Goal: Task Accomplishment & Management: Manage account settings

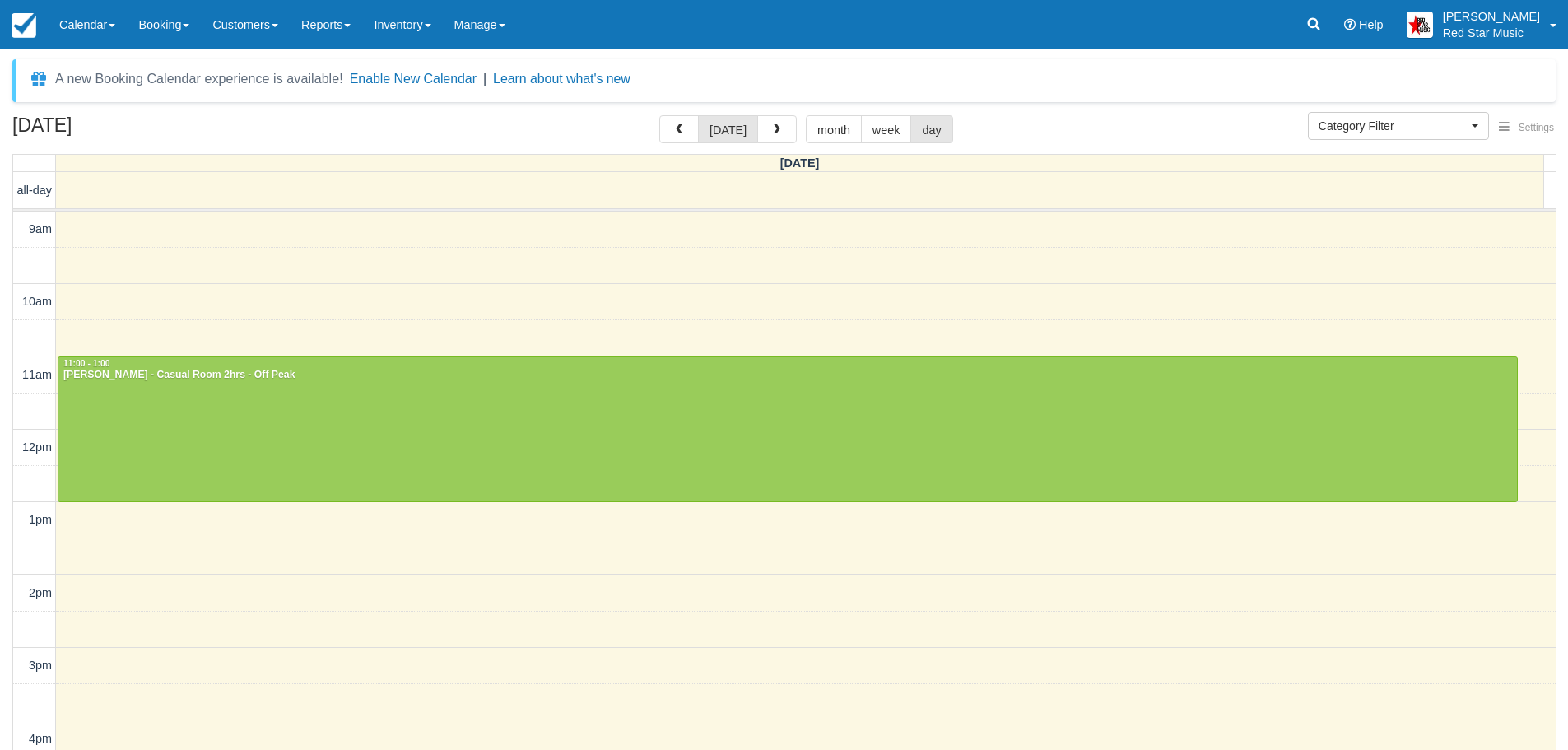
select select
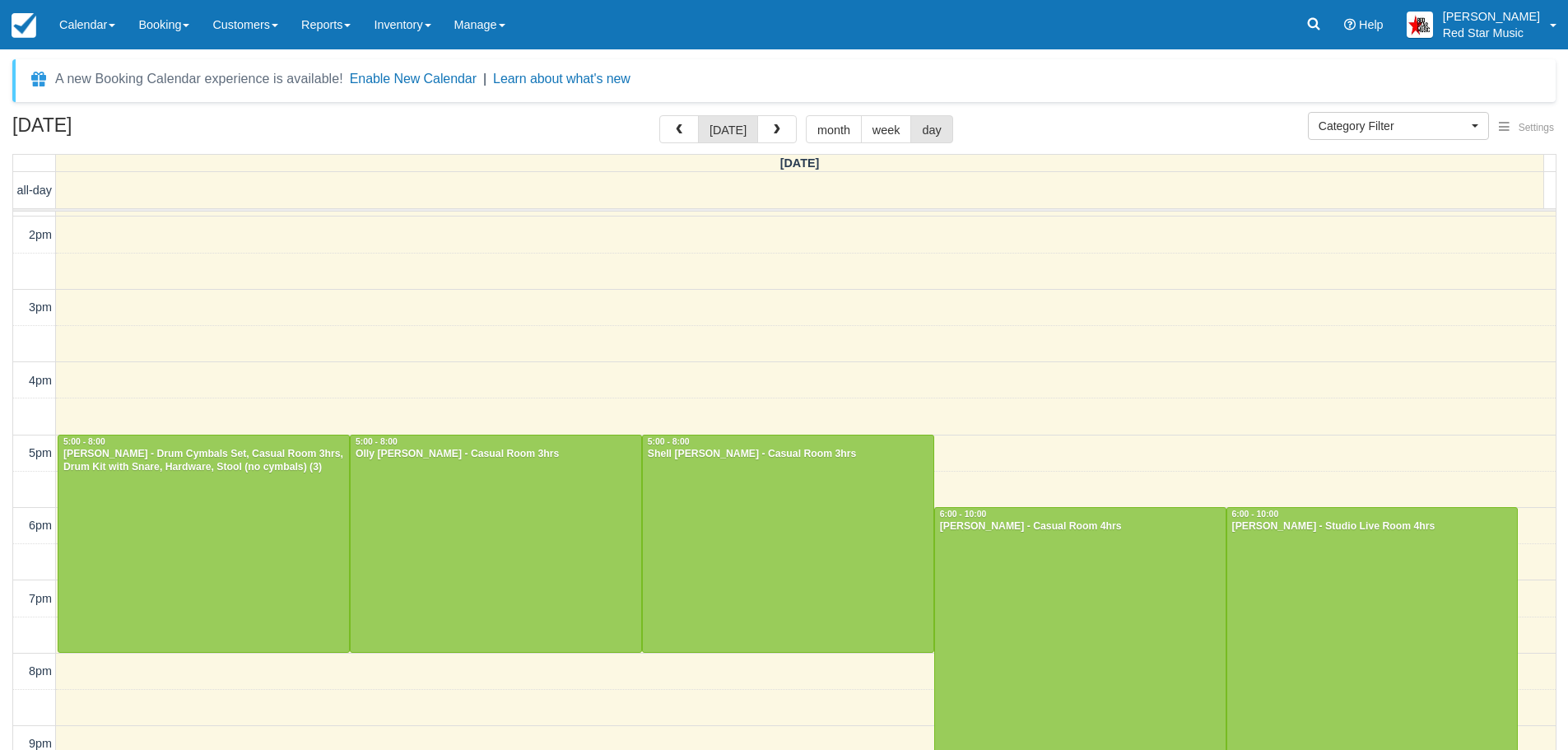
click at [447, 125] on div "August 25, 2025 today month week day" at bounding box center [784, 133] width 1543 height 36
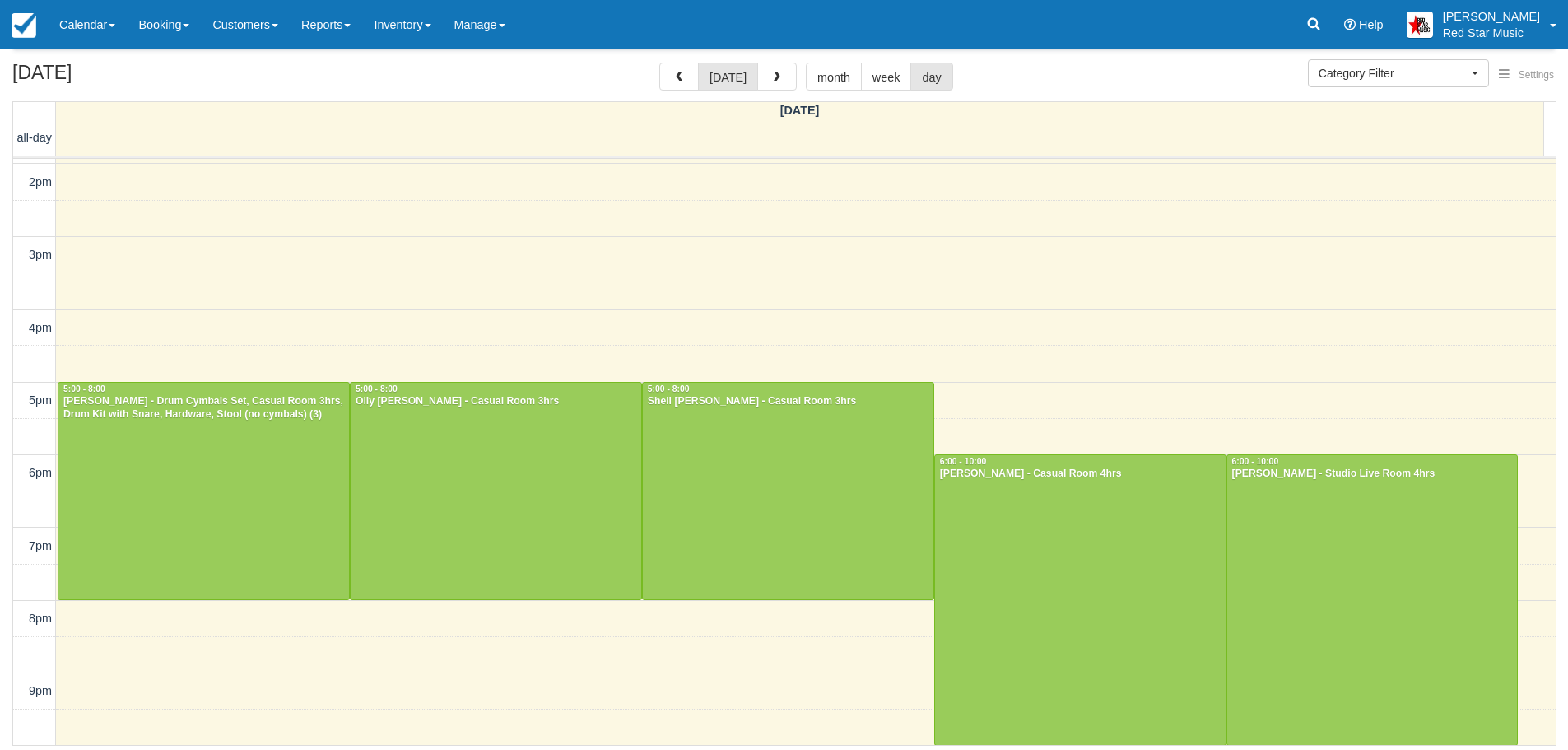
click at [441, 85] on div "August 25, 2025 today month week day" at bounding box center [784, 80] width 1543 height 36
click at [779, 72] on span "button" at bounding box center [778, 77] width 12 height 12
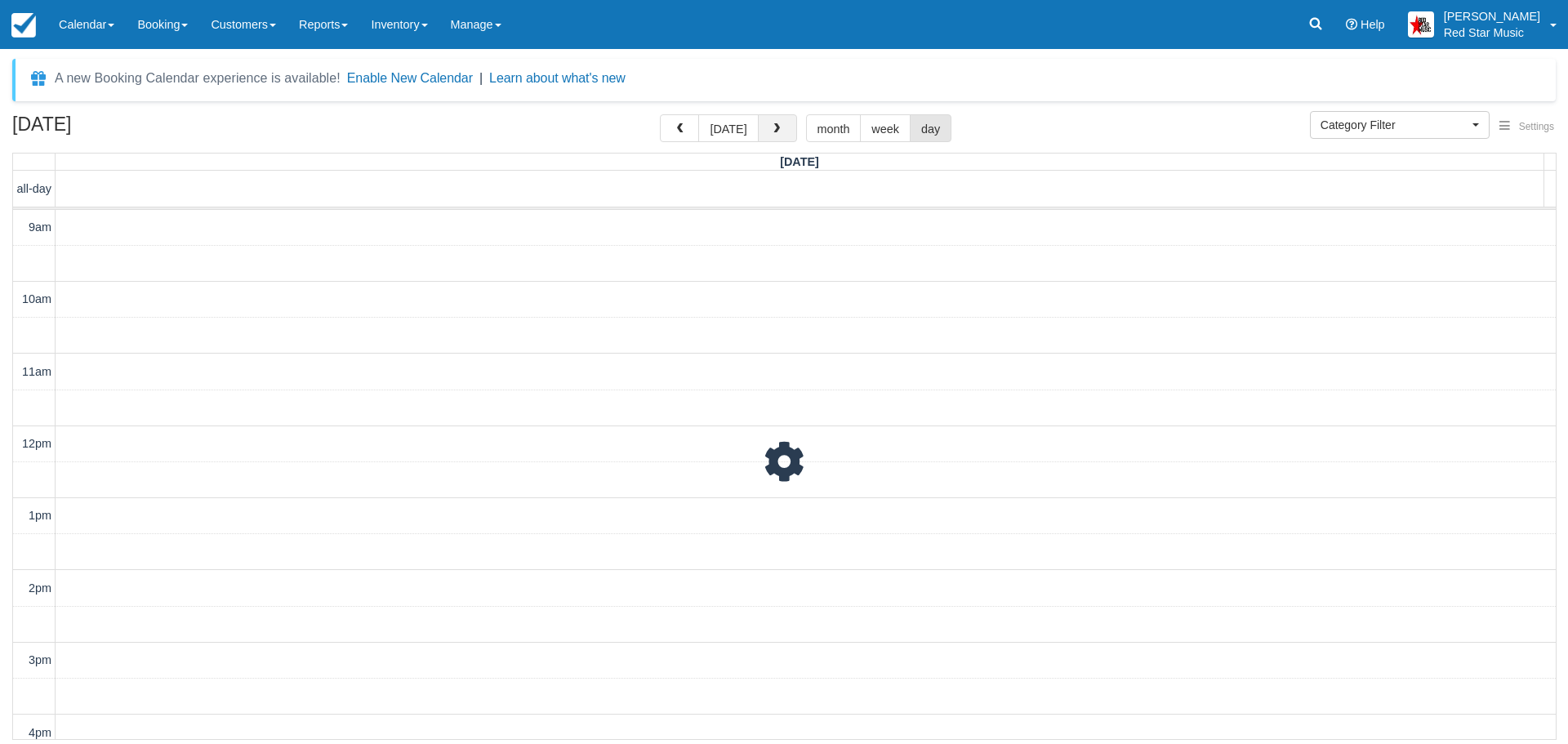
scroll to position [409, 0]
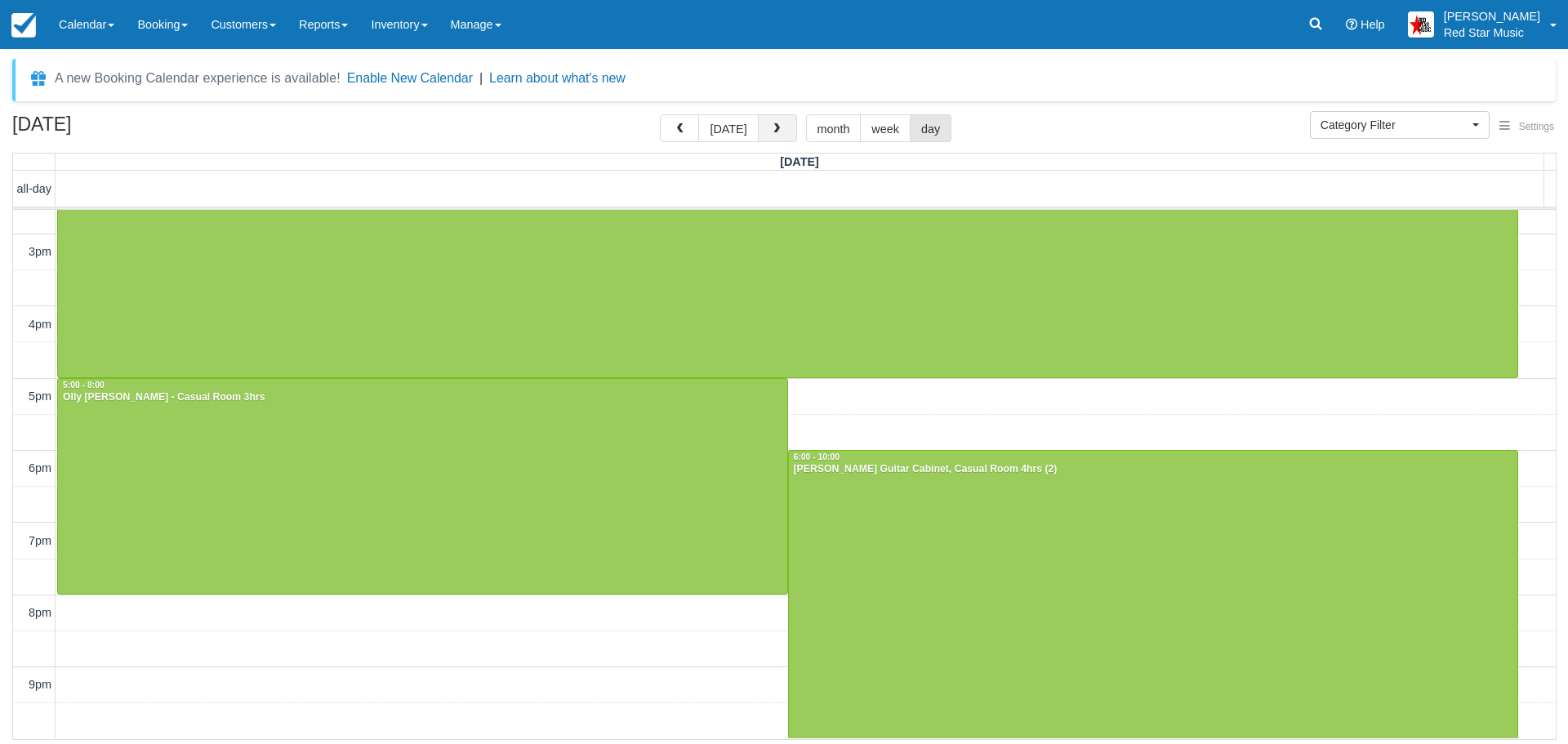
click at [772, 72] on div "A new Booking Calendar experience is available! Enable New Calendar | Learn abo…" at bounding box center [783, 79] width 1544 height 42
click at [773, 121] on button "button" at bounding box center [777, 128] width 39 height 27
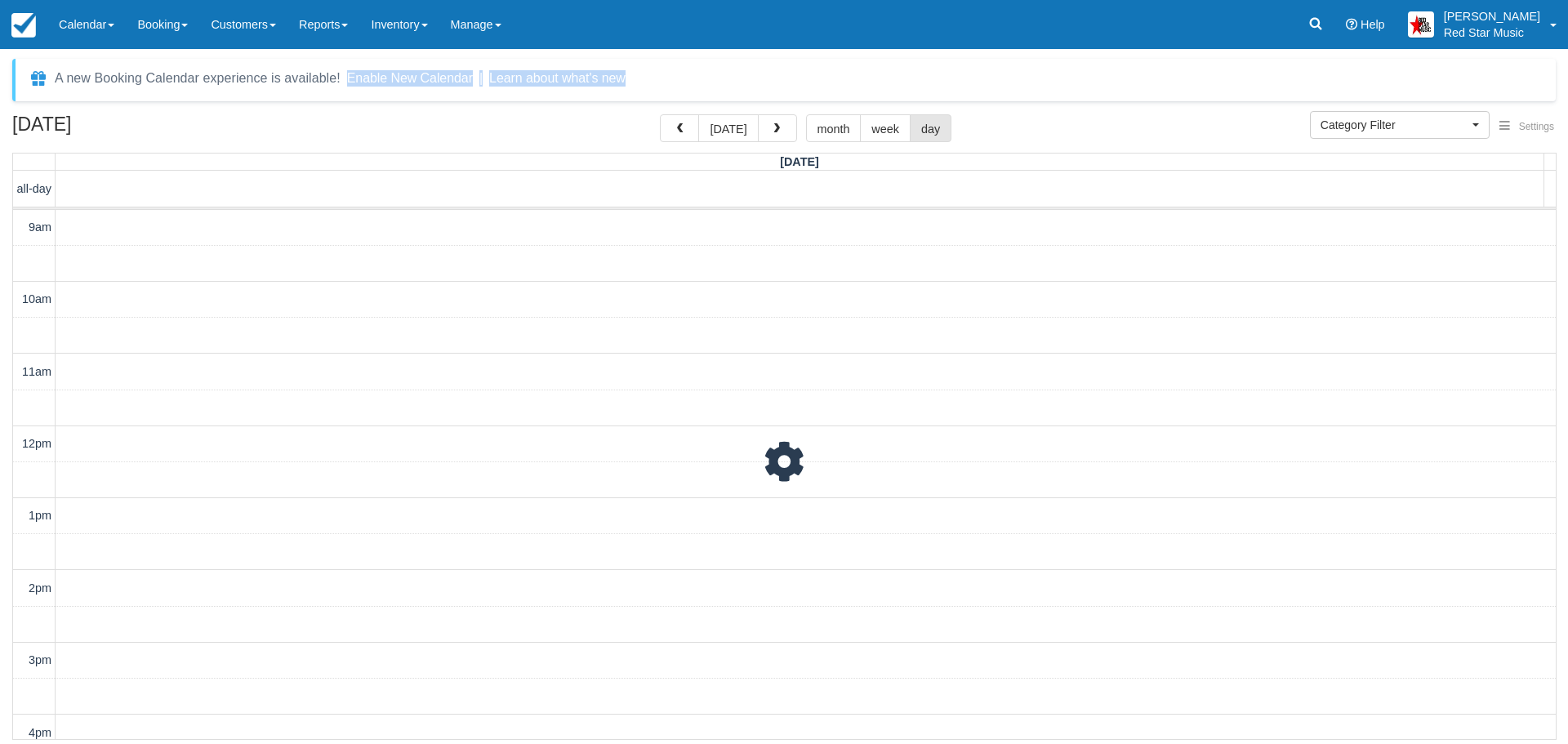
scroll to position [480, 0]
click at [773, 124] on span "button" at bounding box center [776, 129] width 12 height 12
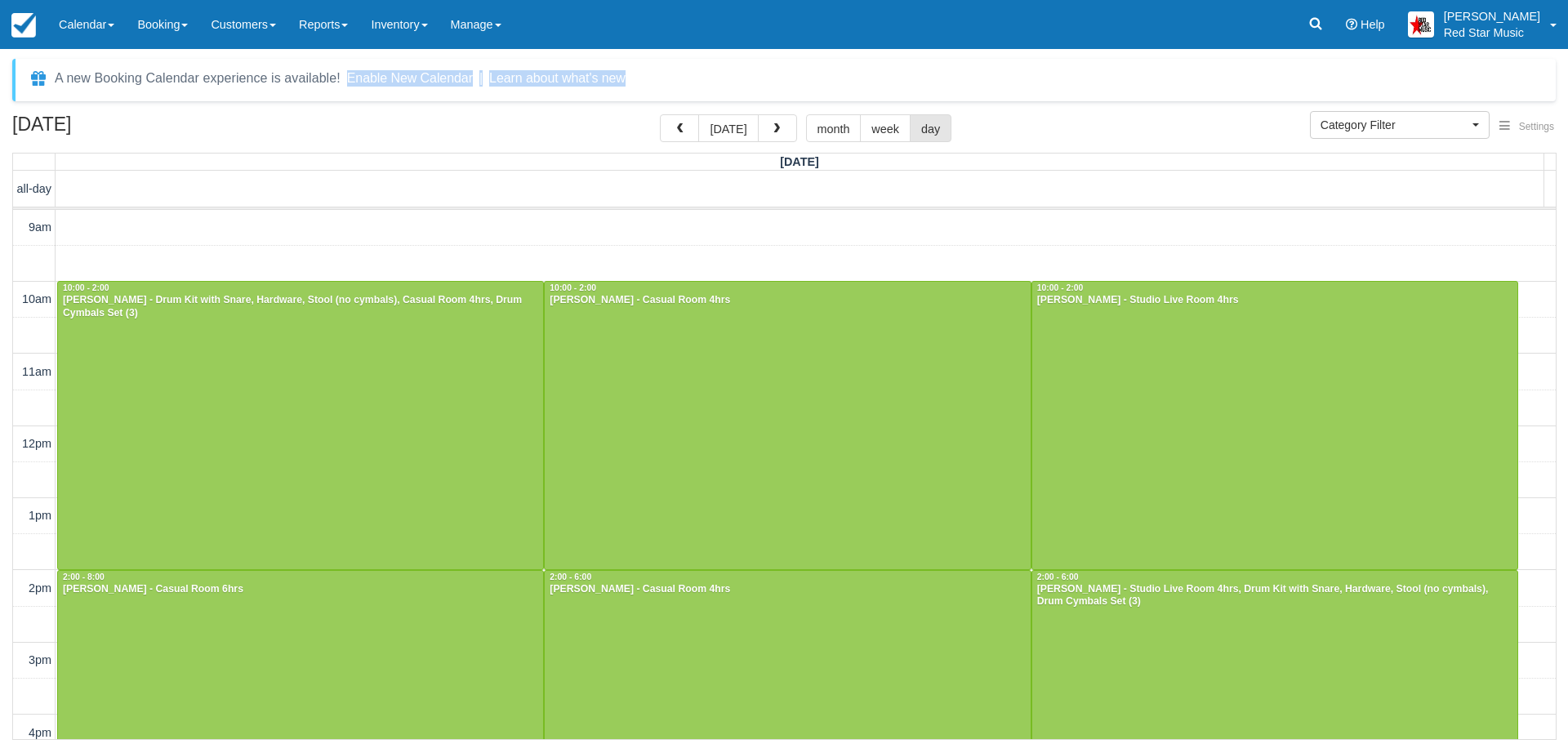
scroll to position [409, 0]
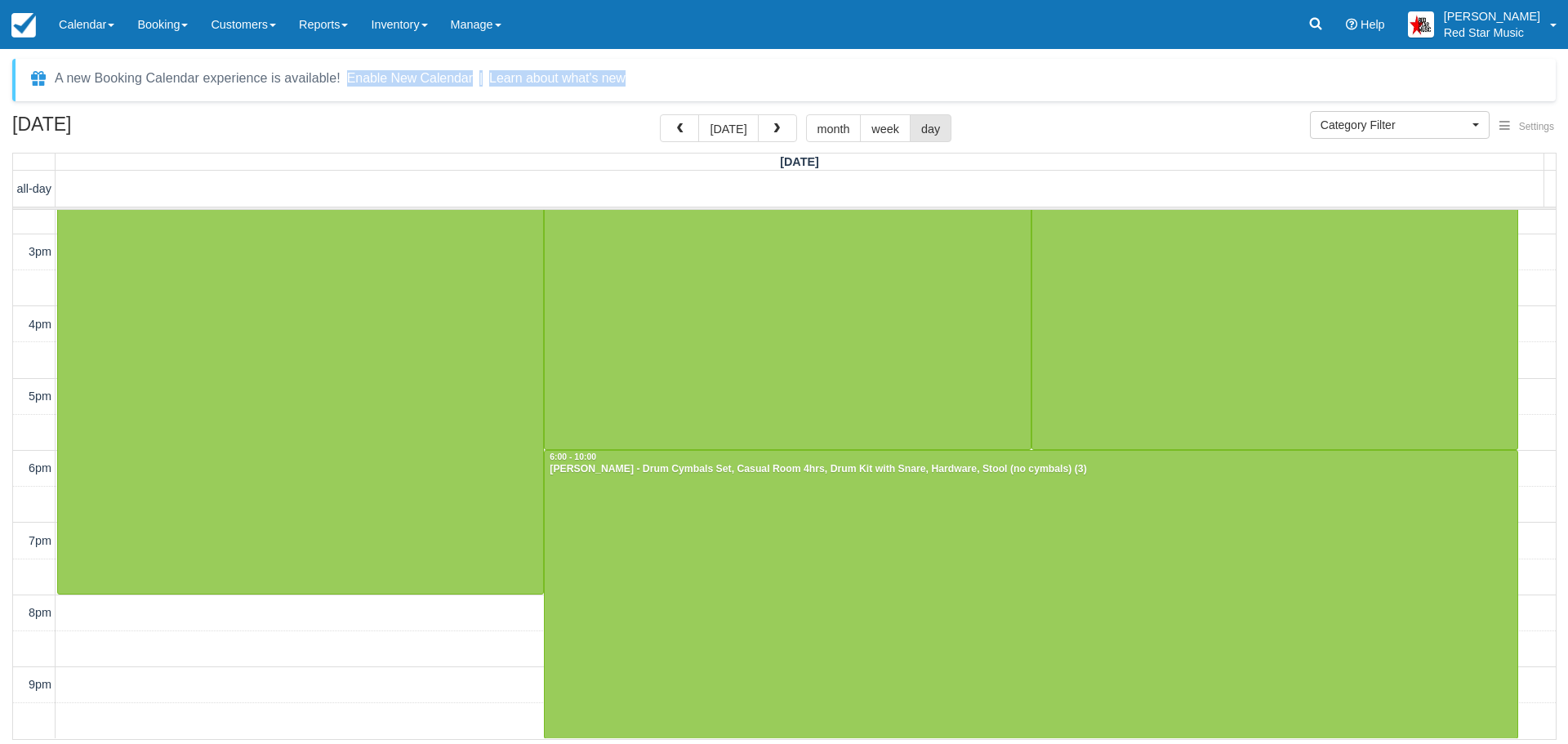
click at [773, 124] on span "button" at bounding box center [776, 129] width 12 height 12
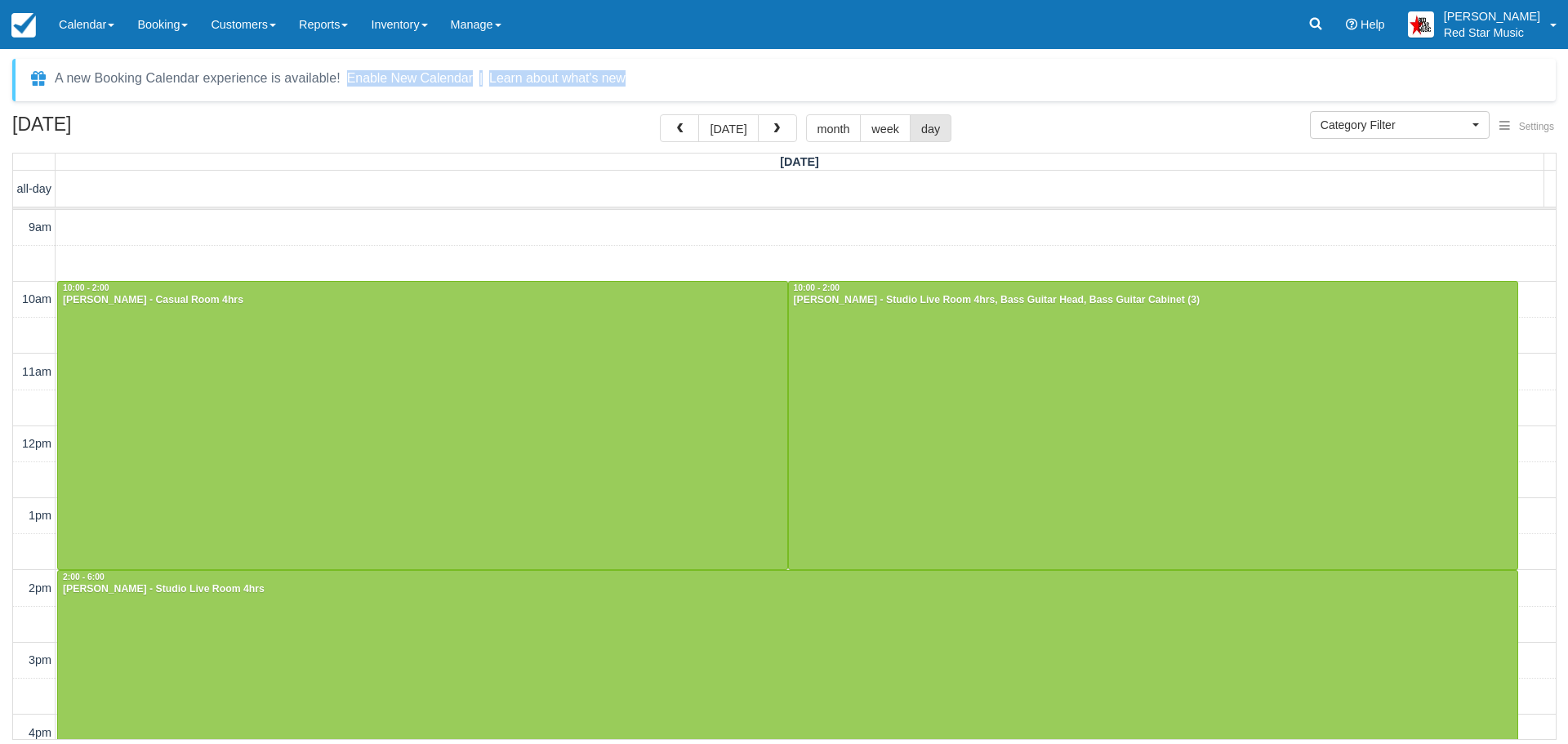
scroll to position [409, 0]
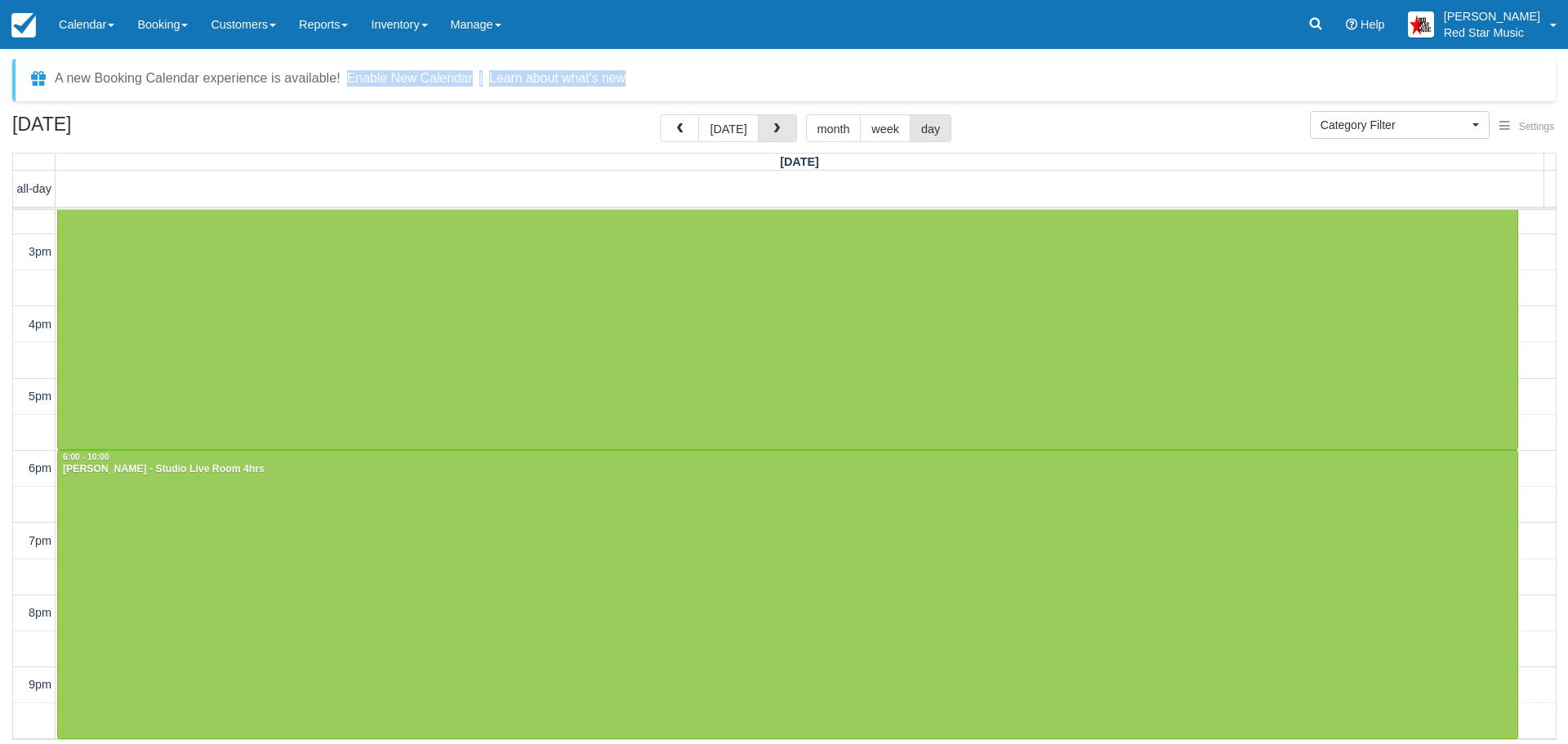
click at [773, 124] on span "button" at bounding box center [776, 129] width 12 height 12
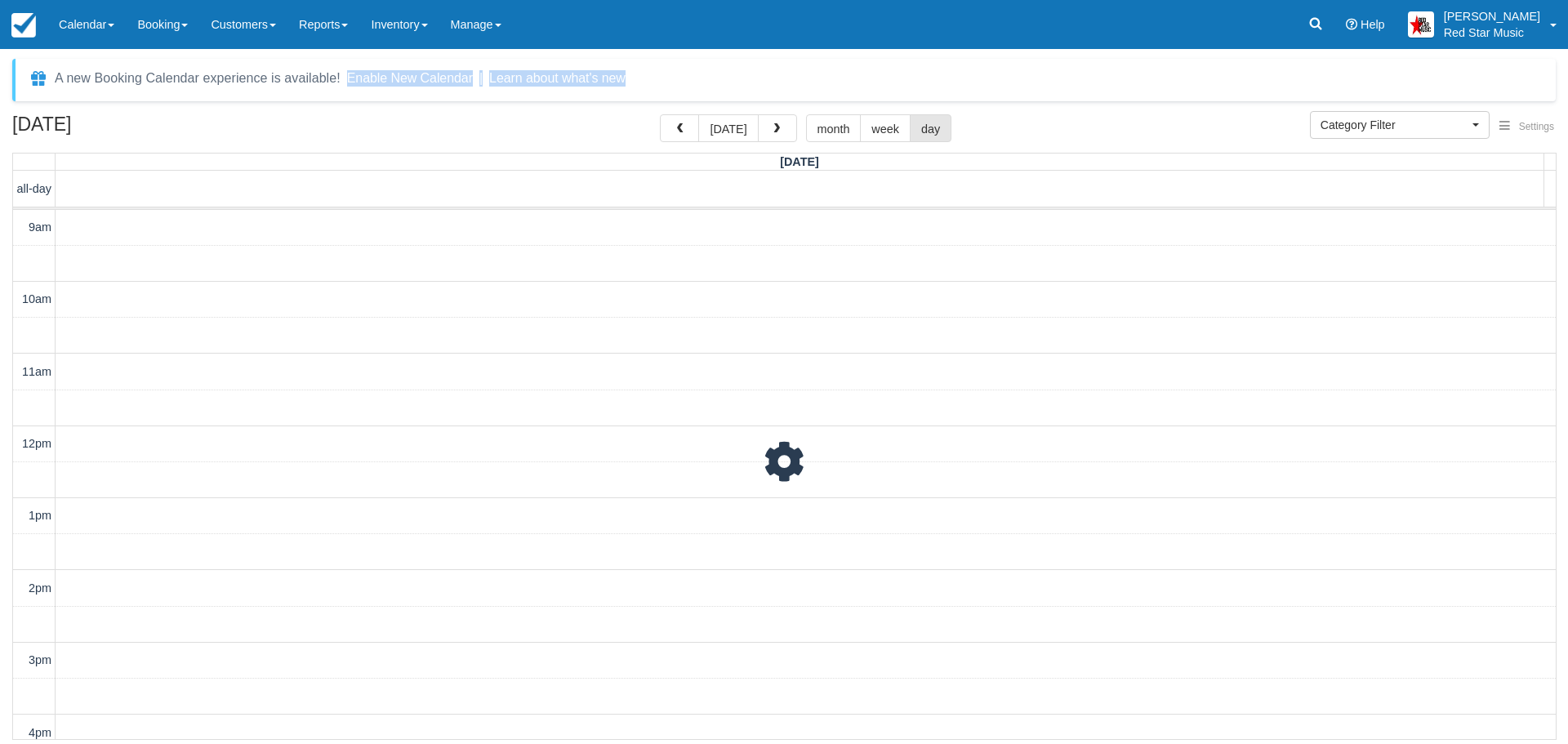
scroll to position [553, 0]
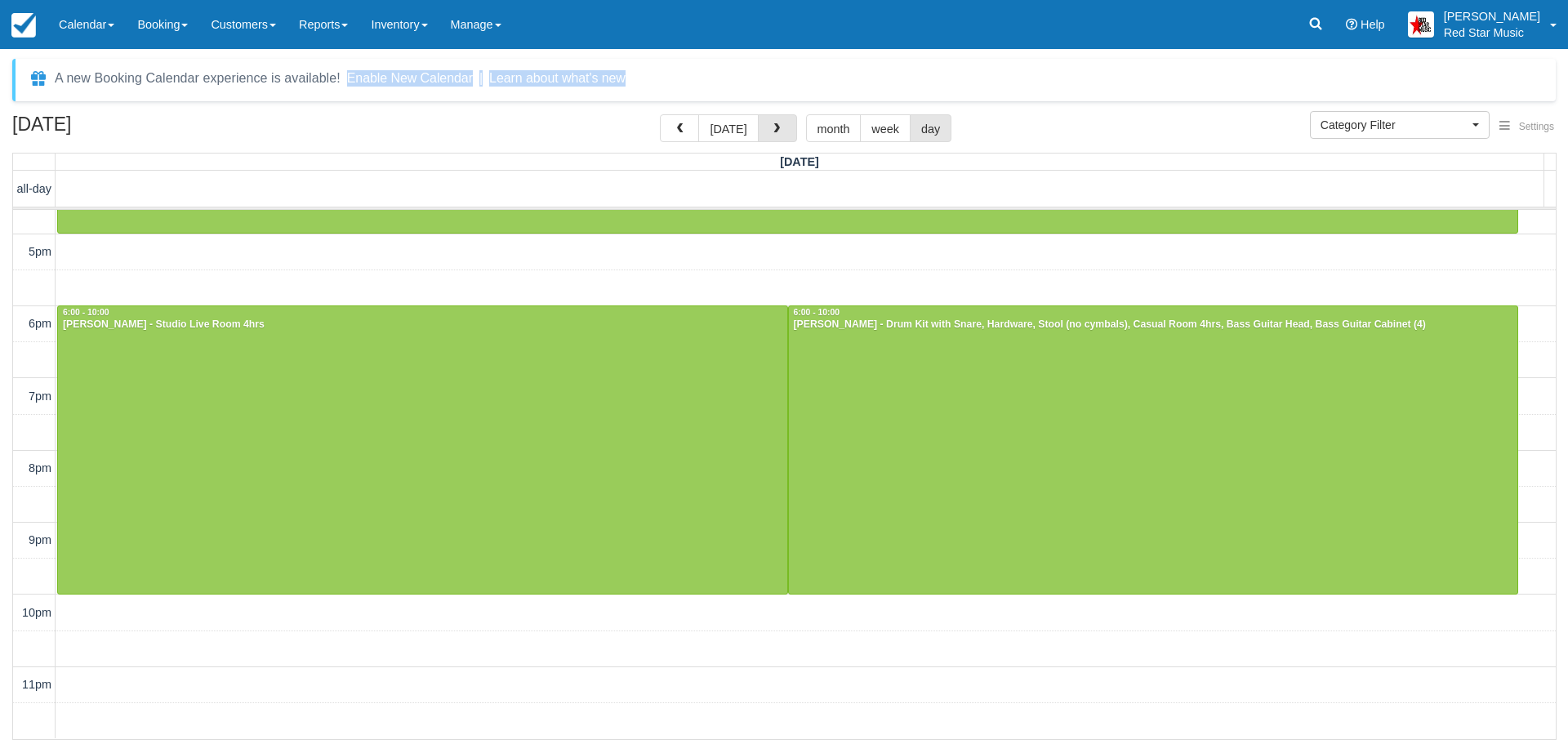
click at [773, 124] on span "button" at bounding box center [776, 129] width 12 height 12
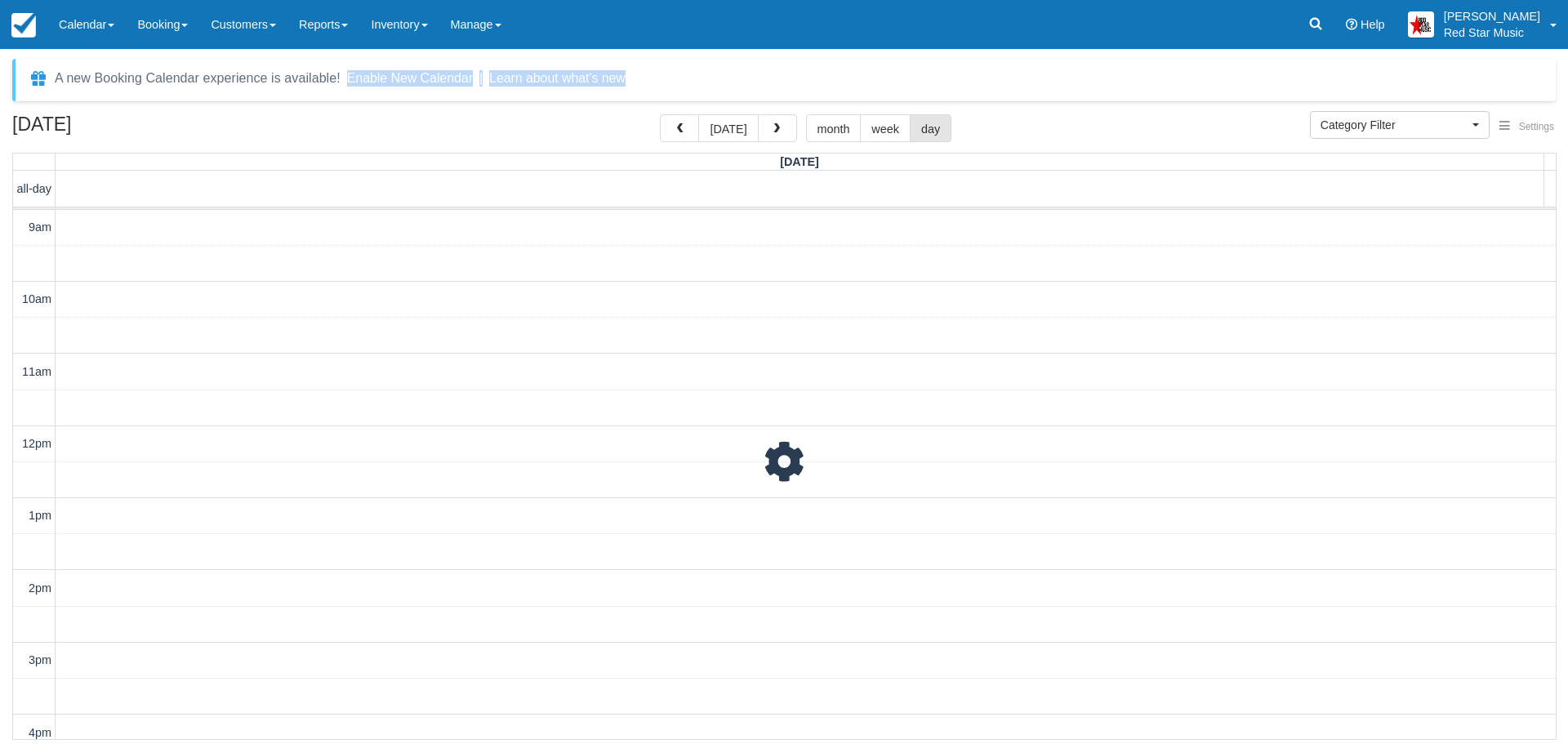
scroll to position [553, 0]
click at [773, 124] on span "button" at bounding box center [776, 129] width 12 height 12
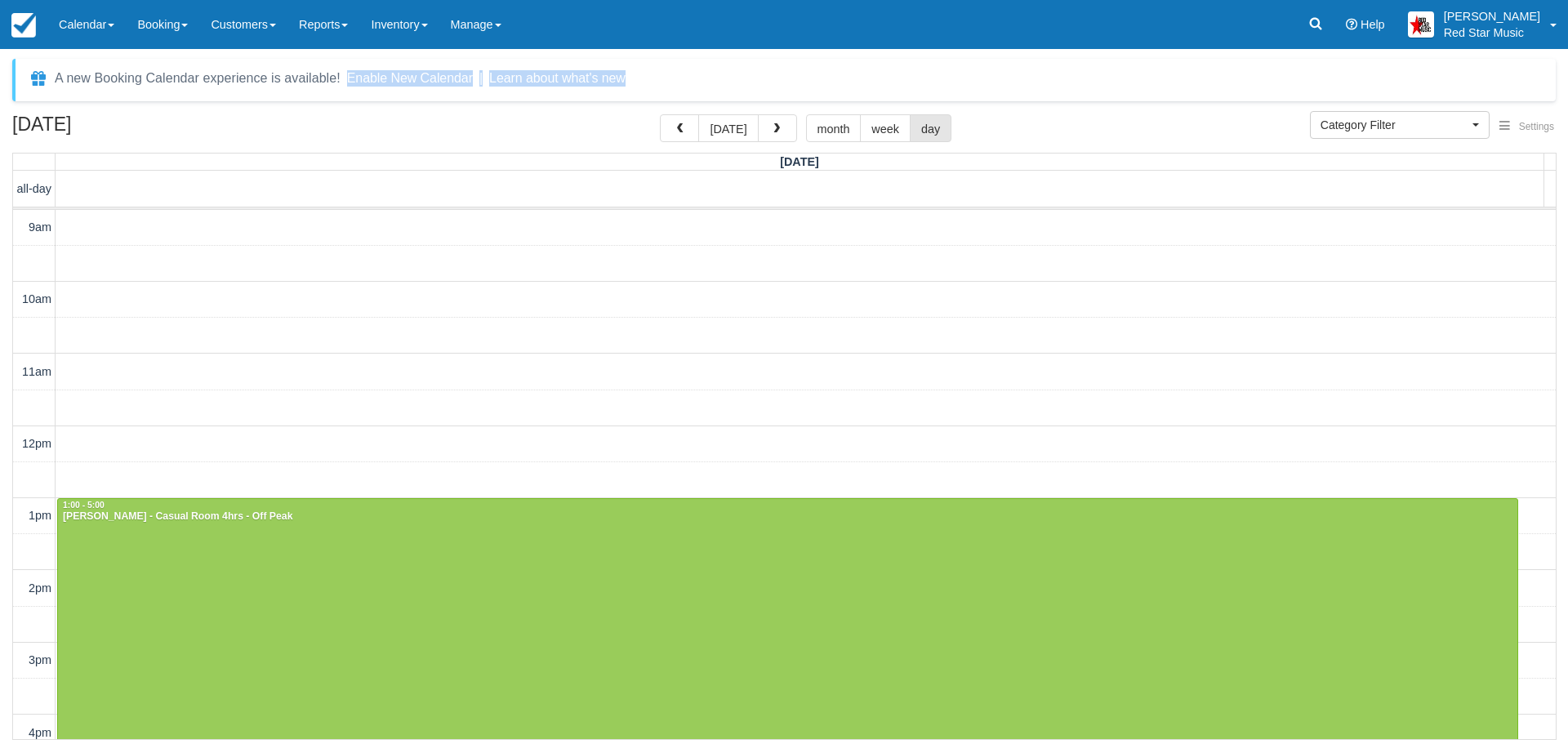
scroll to position [480, 0]
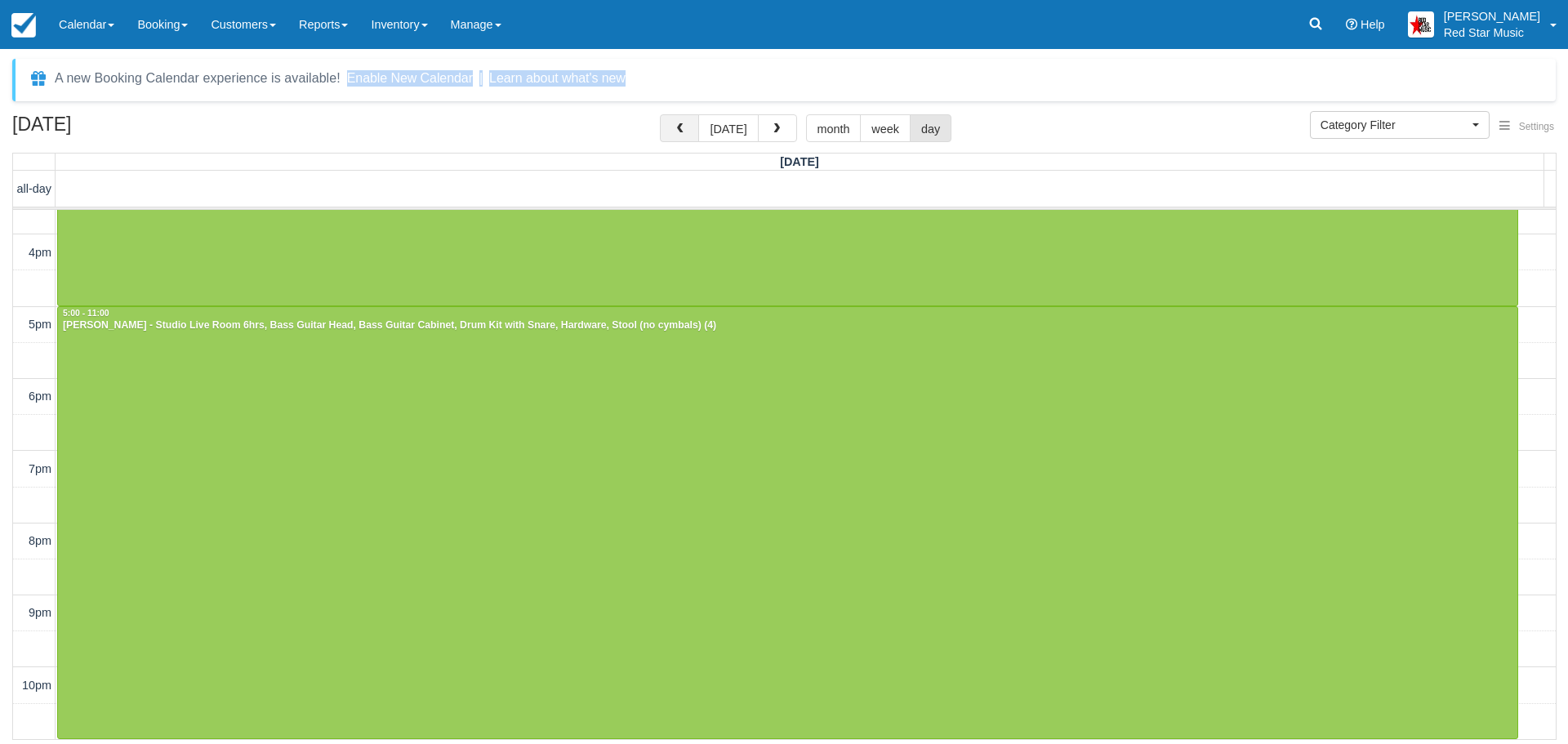
click at [685, 124] on span "button" at bounding box center [679, 129] width 12 height 12
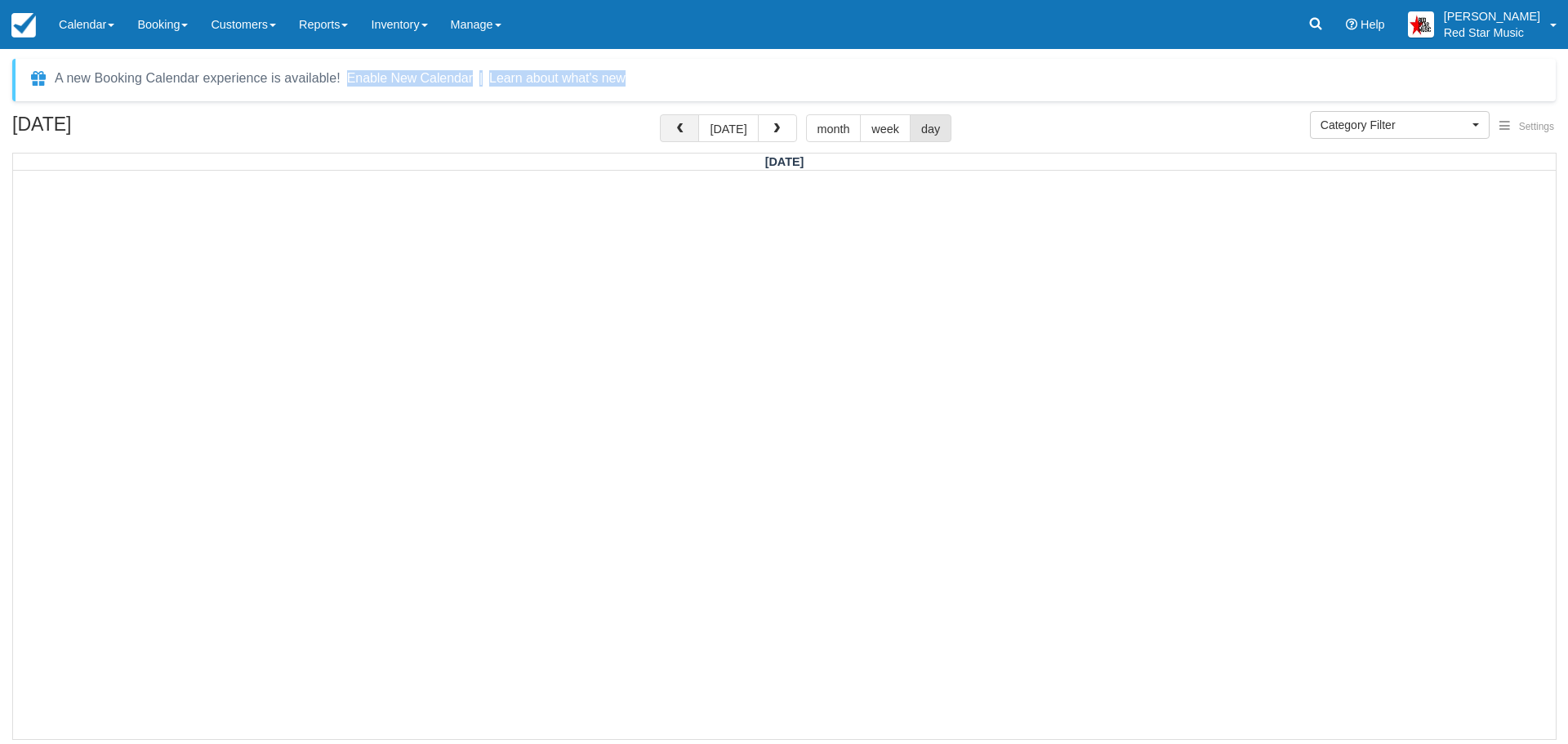
click at [685, 124] on span "button" at bounding box center [679, 129] width 12 height 12
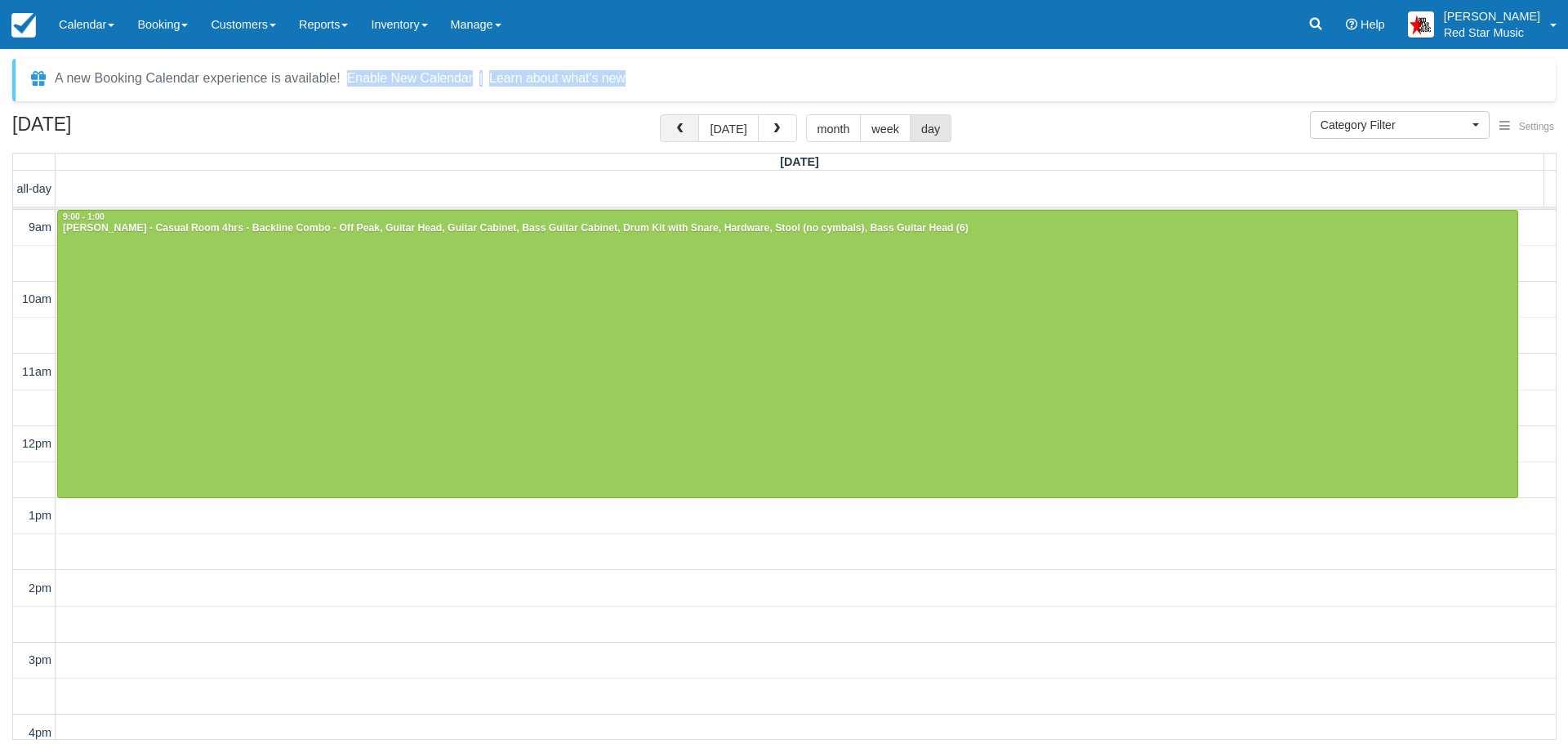
click at [685, 124] on span "button" at bounding box center [679, 129] width 12 height 12
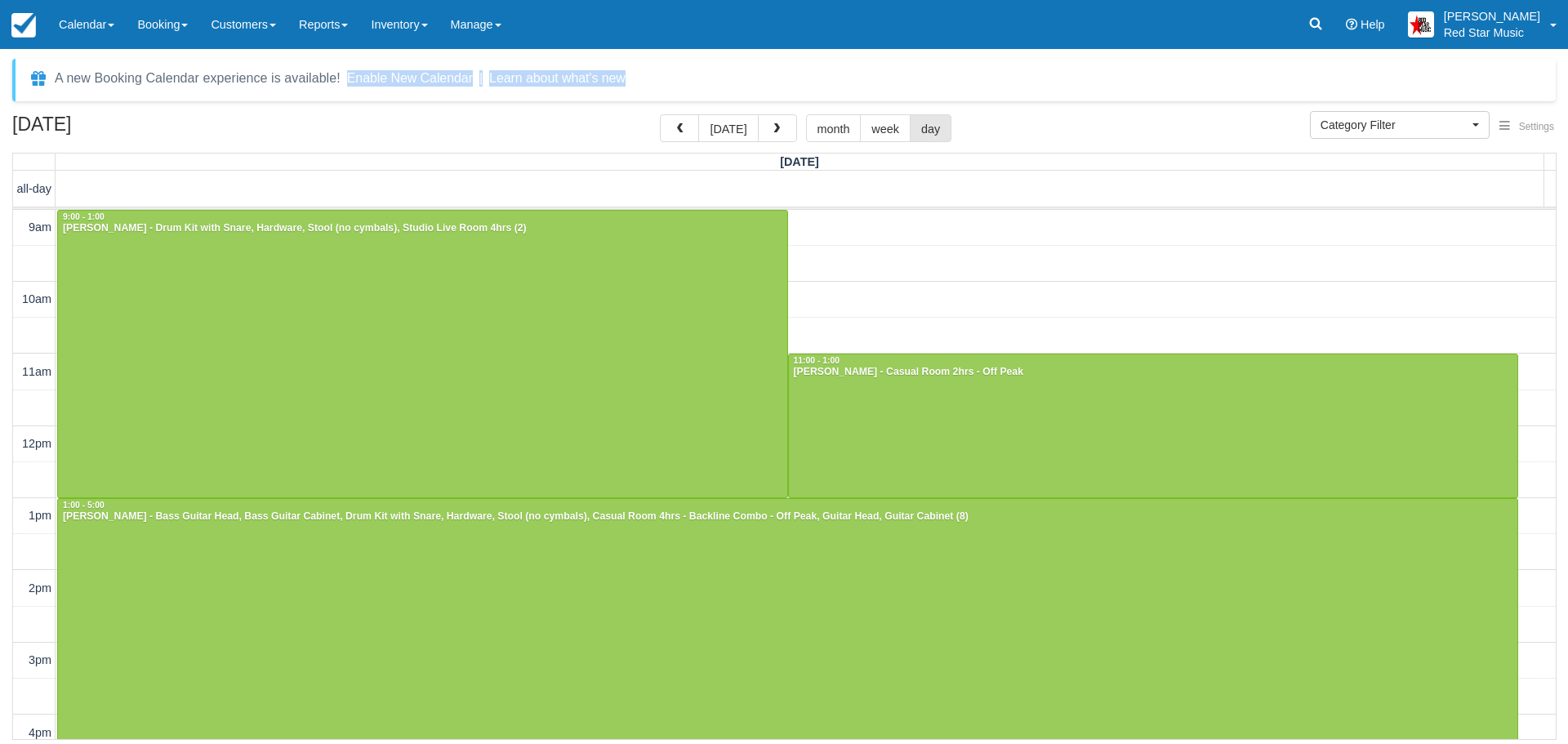
scroll to position [463, 0]
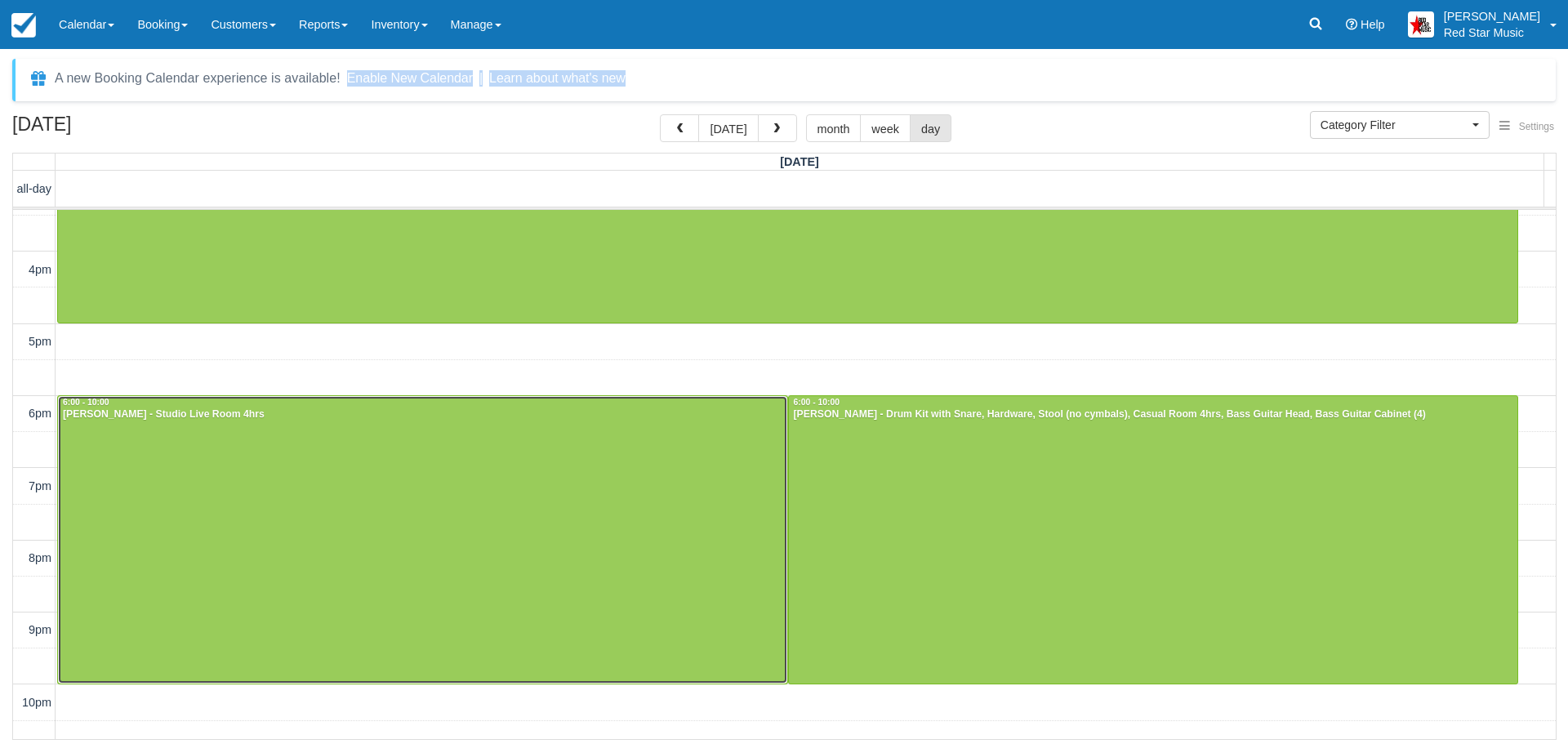
click at [638, 483] on div at bounding box center [422, 539] width 729 height 287
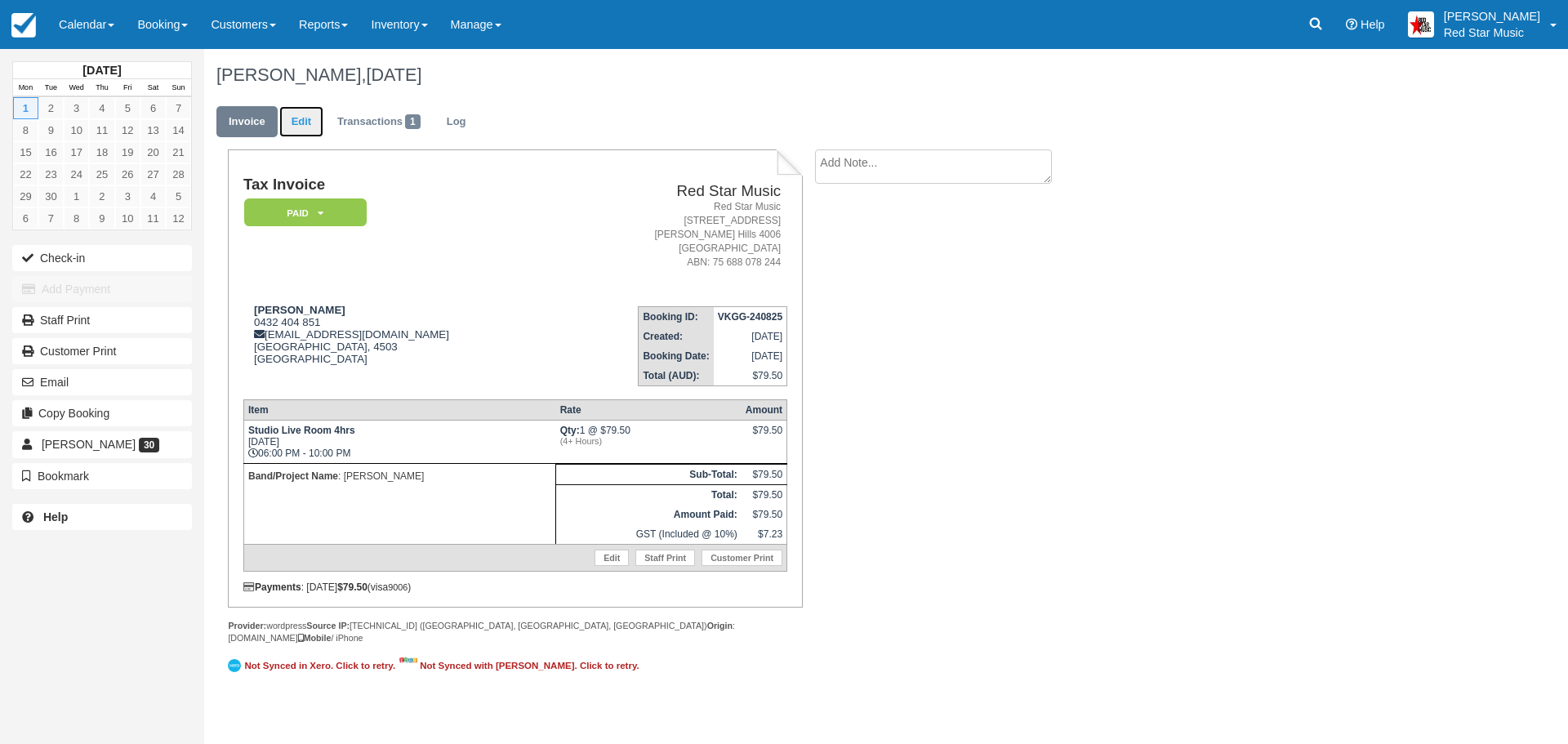
click at [304, 117] on link "Edit" at bounding box center [301, 122] width 44 height 31
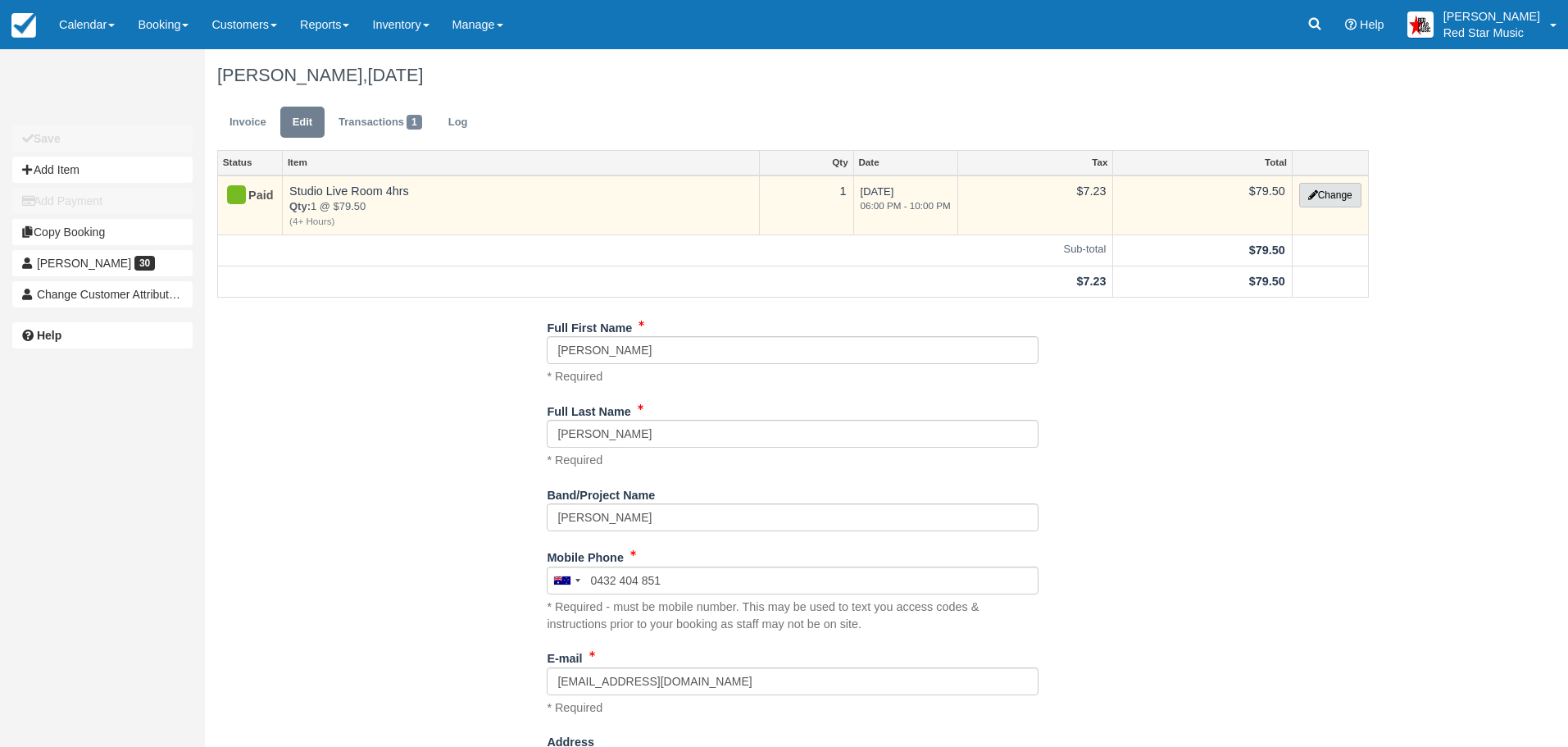
click at [1348, 192] on button "Change" at bounding box center [1329, 195] width 62 height 25
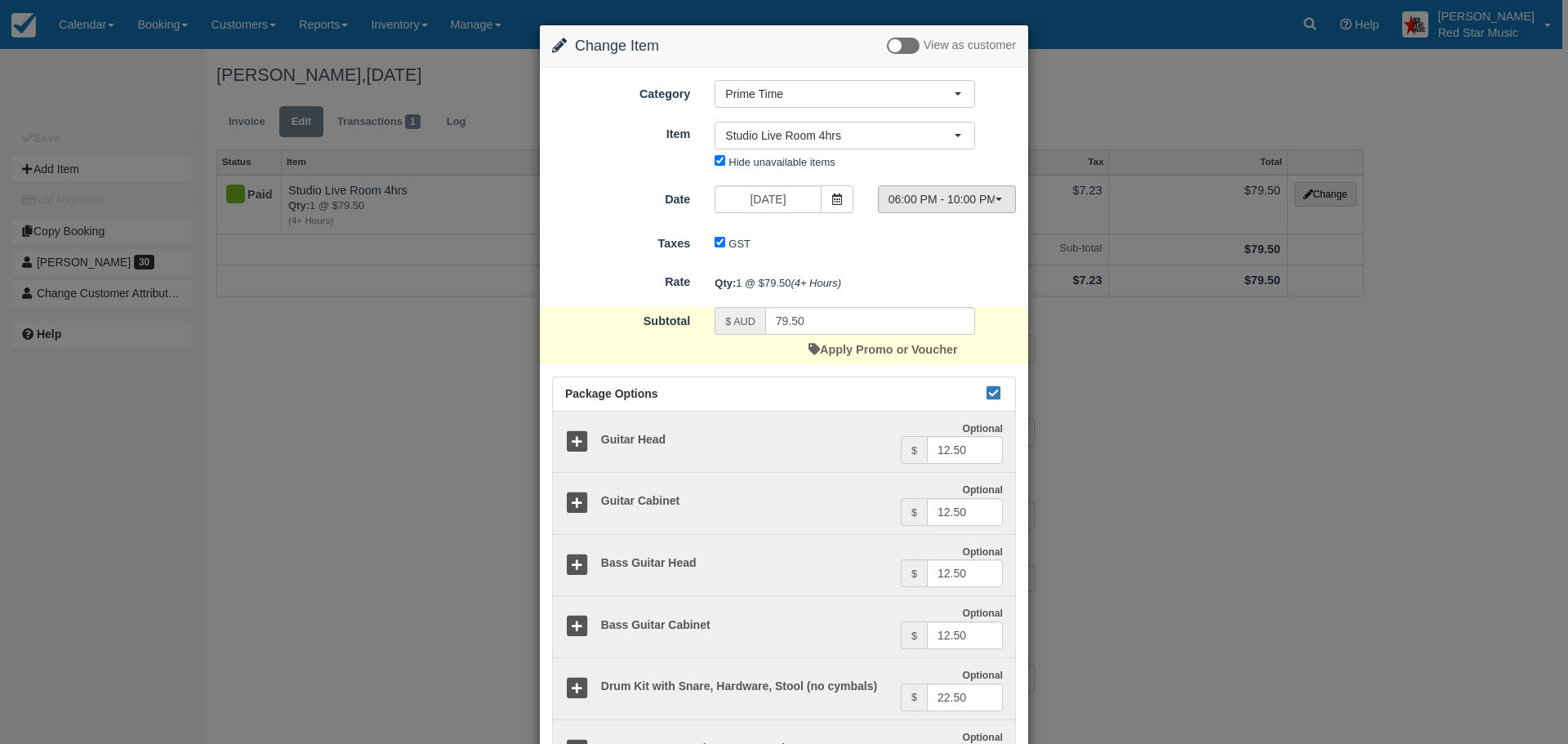
click at [1001, 198] on button "06:00 PM - 10:00 PM" at bounding box center [947, 199] width 138 height 27
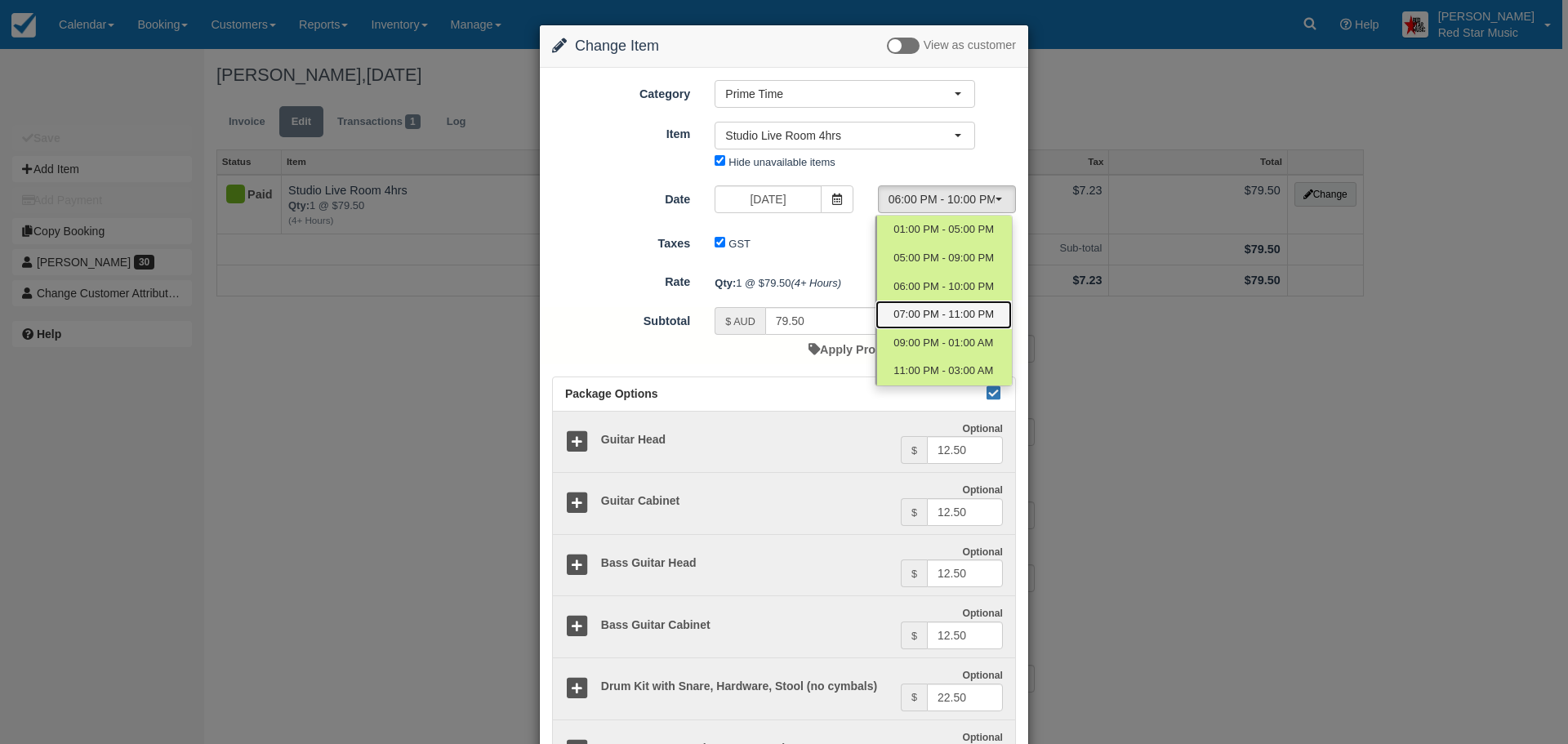
click at [932, 312] on span "07:00 PM - 11:00 PM" at bounding box center [943, 315] width 100 height 16
select select "4"
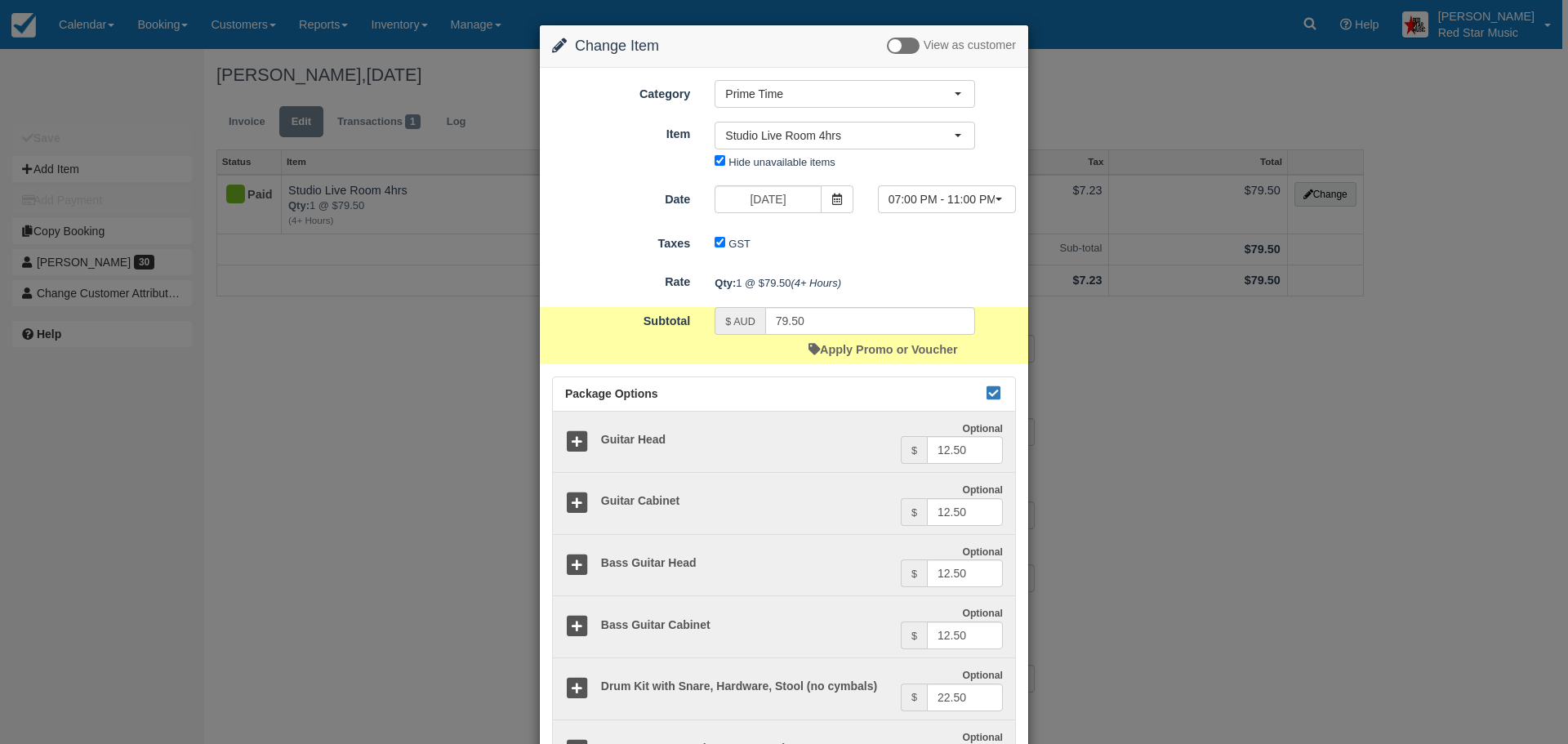
scroll to position [330, 0]
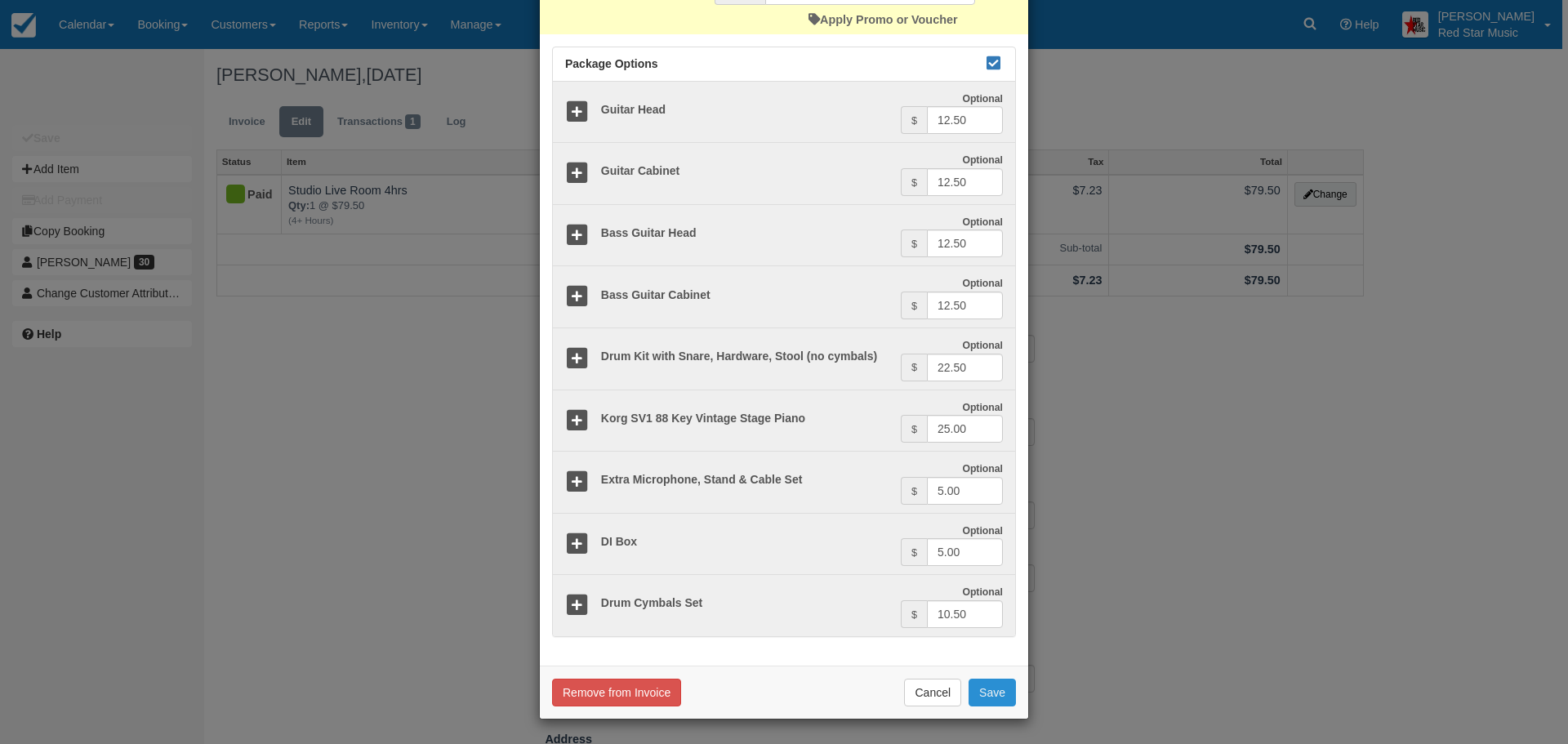
click at [989, 686] on button "Save" at bounding box center [992, 692] width 47 height 27
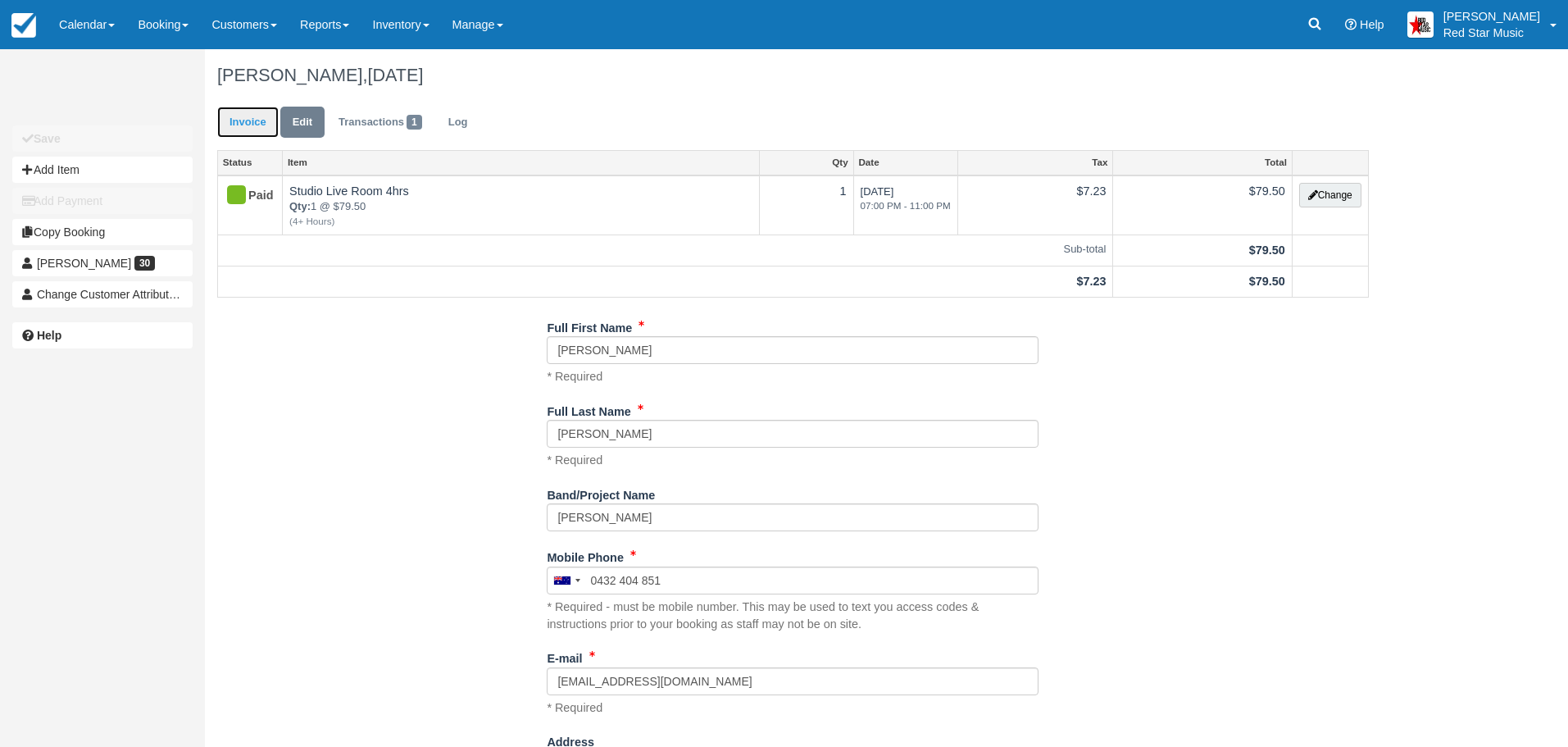
click at [243, 120] on link "Invoice" at bounding box center [248, 122] width 61 height 31
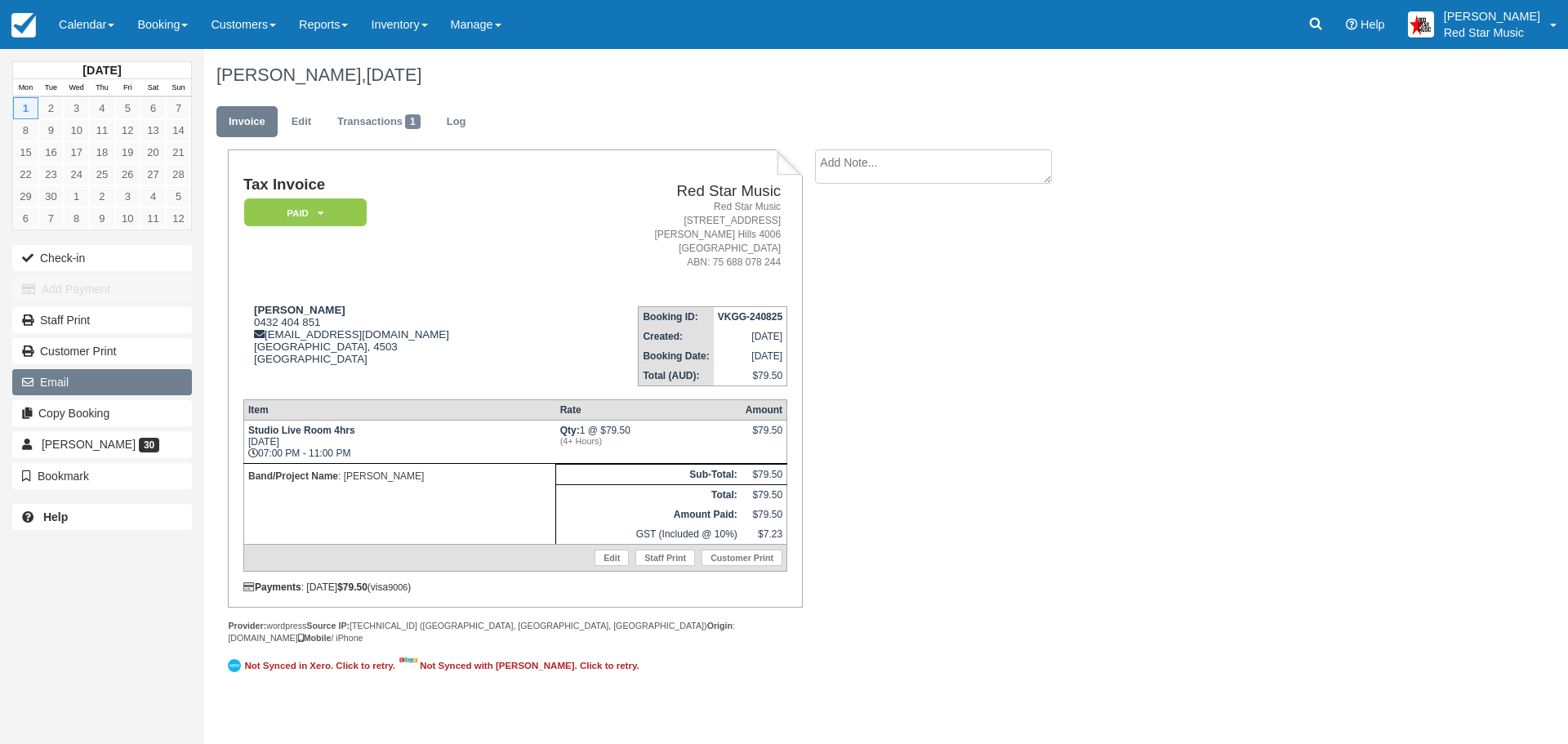
click at [71, 383] on button "Email" at bounding box center [101, 382] width 179 height 26
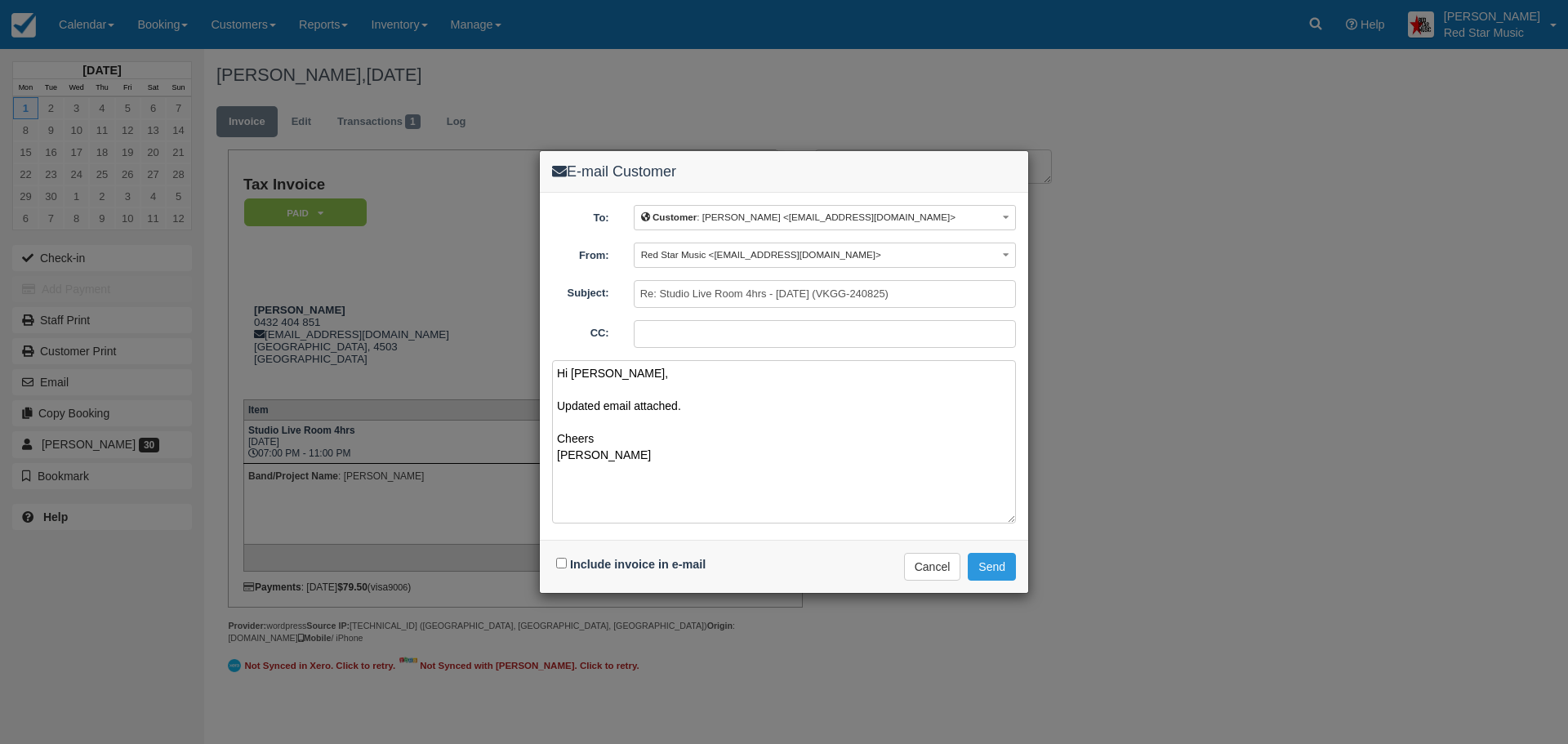
type textarea "Hi [PERSON_NAME], Updated email attached. Cheers [PERSON_NAME]"
click at [558, 564] on input "Include invoice in e-mail" at bounding box center [561, 563] width 11 height 11
checkbox input "true"
click at [989, 561] on button "Send" at bounding box center [991, 567] width 48 height 27
